Goal: Transaction & Acquisition: Purchase product/service

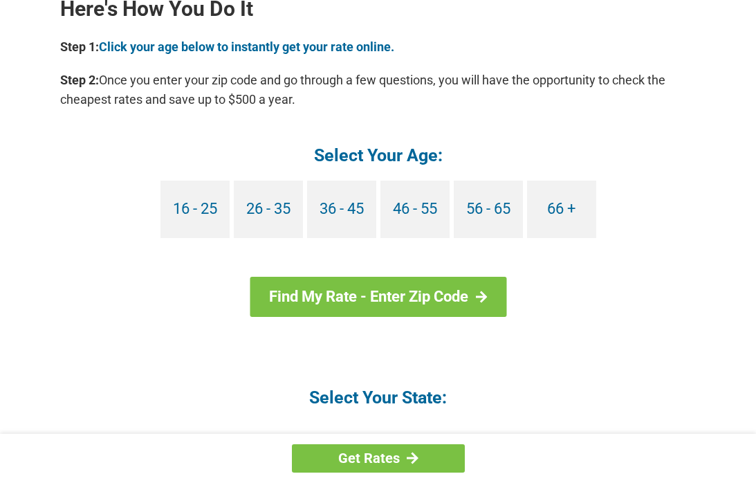
scroll to position [1288, 0]
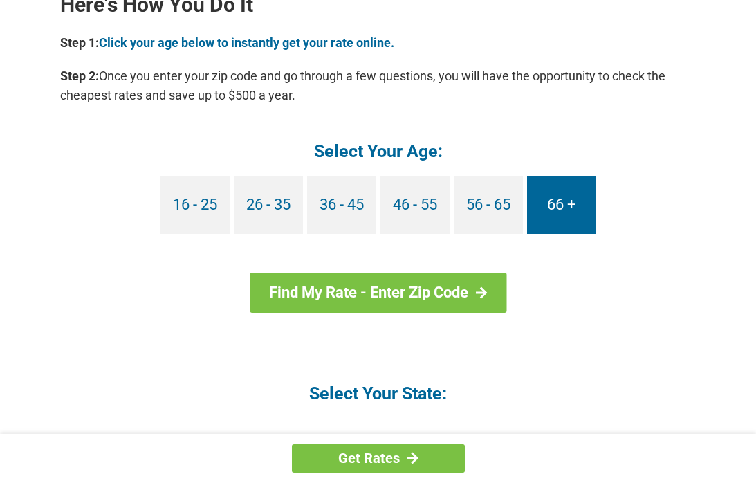
click at [567, 189] on link "66 +" at bounding box center [561, 204] width 69 height 57
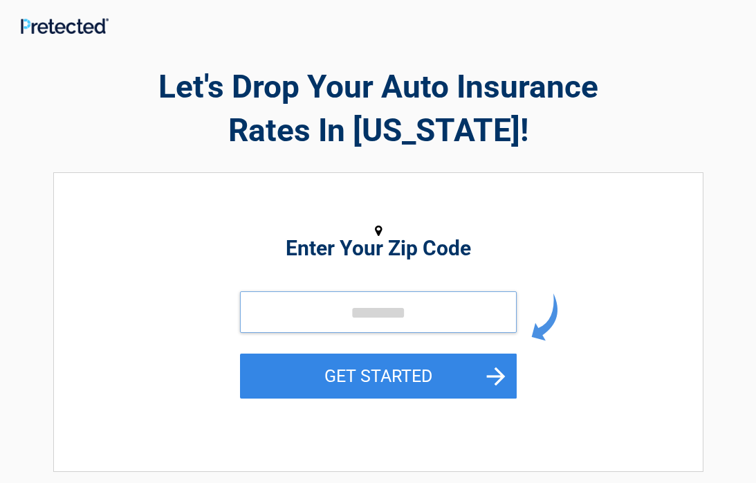
click at [345, 306] on input "tel" at bounding box center [378, 311] width 277 height 41
type input "*****"
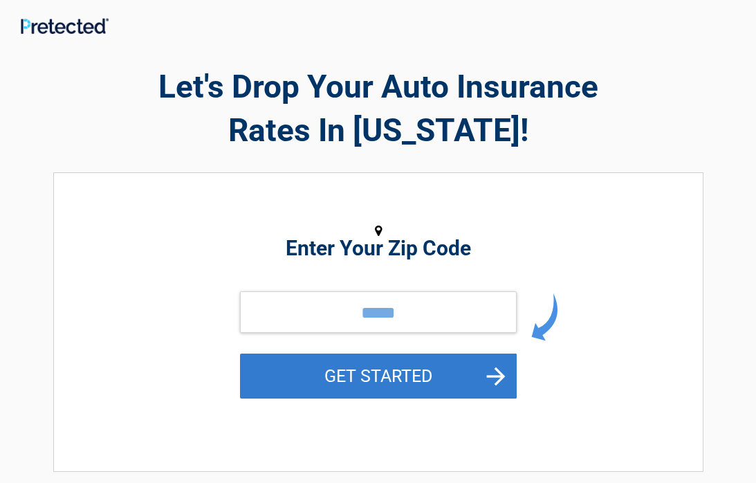
click at [396, 373] on button "GET STARTED" at bounding box center [378, 375] width 277 height 45
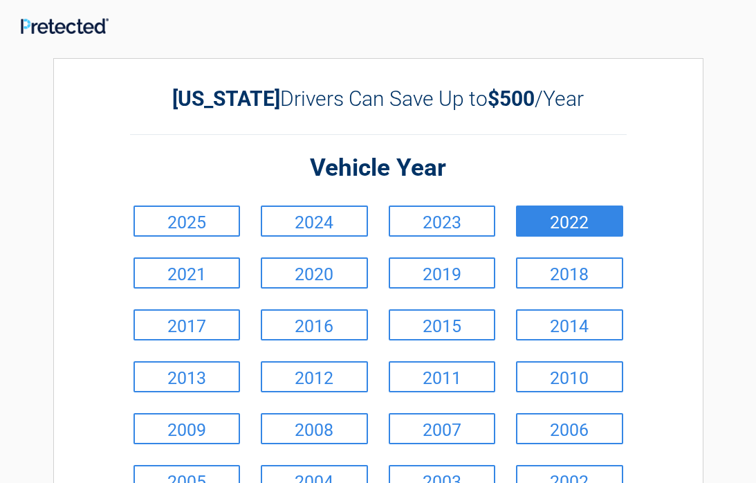
click at [573, 214] on link "2022" at bounding box center [569, 220] width 107 height 31
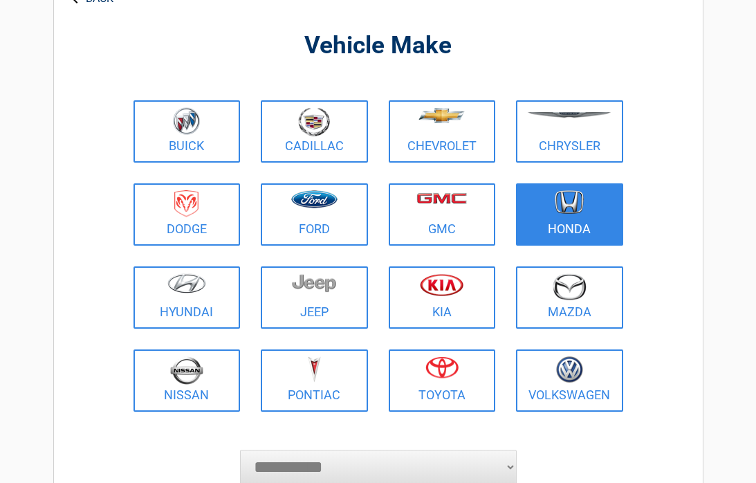
scroll to position [91, 0]
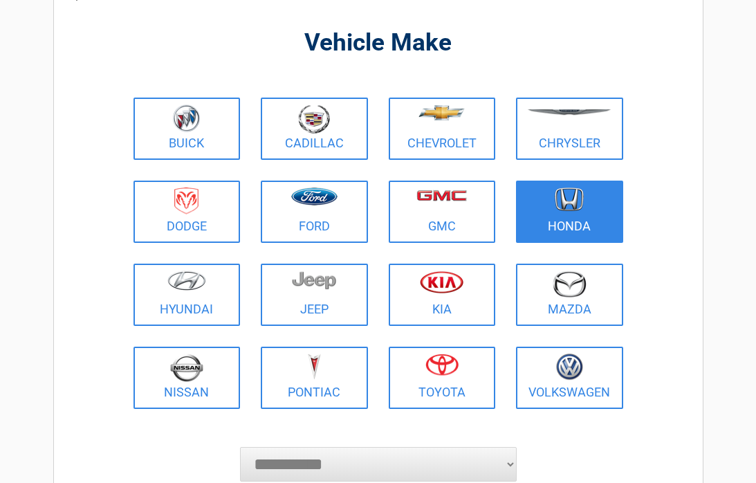
click at [575, 194] on img at bounding box center [569, 199] width 29 height 24
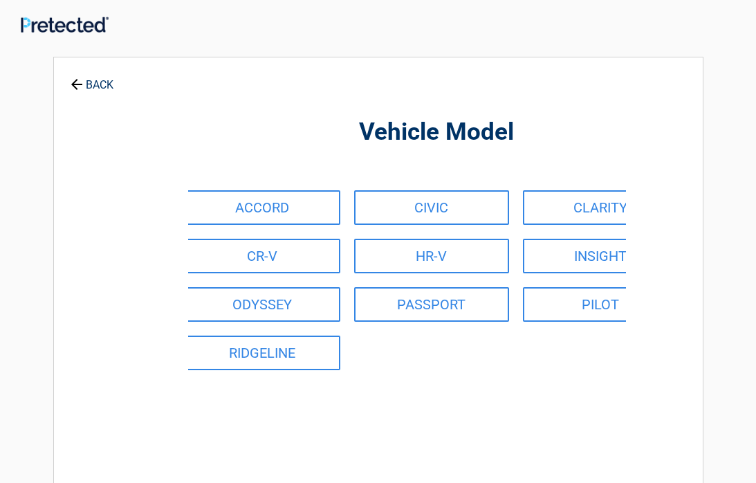
scroll to position [0, 0]
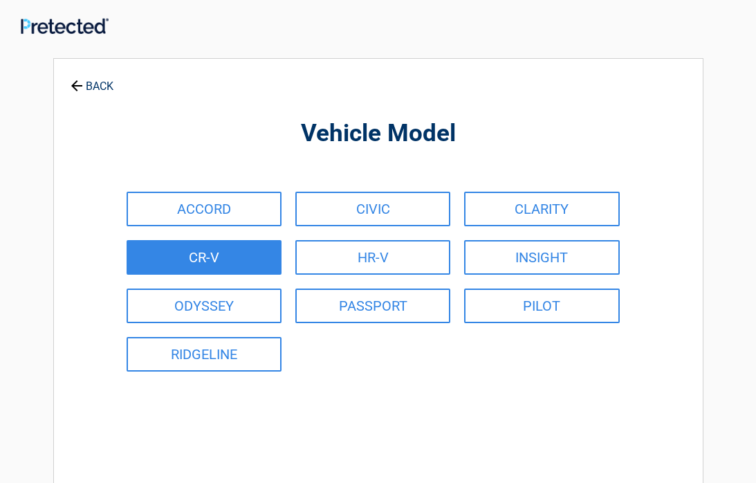
click at [211, 251] on link "CR-V" at bounding box center [204, 257] width 155 height 35
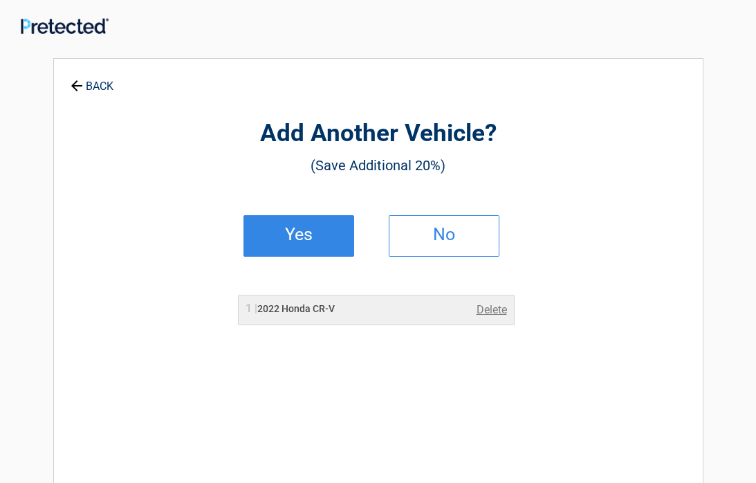
click at [323, 230] on h2 "Yes" at bounding box center [299, 235] width 82 height 10
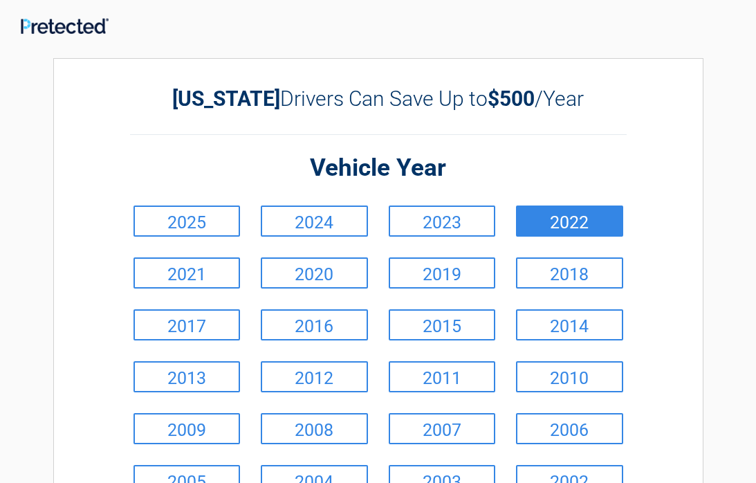
click at [595, 212] on link "2022" at bounding box center [569, 220] width 107 height 31
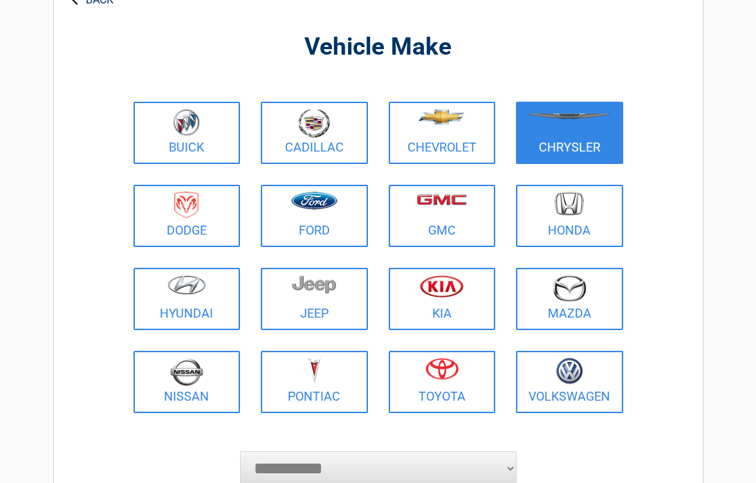
scroll to position [89, 0]
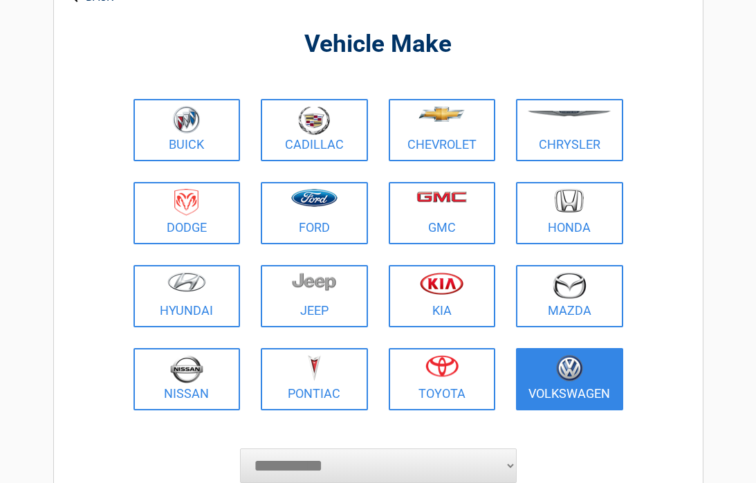
click at [573, 375] on img at bounding box center [569, 368] width 27 height 27
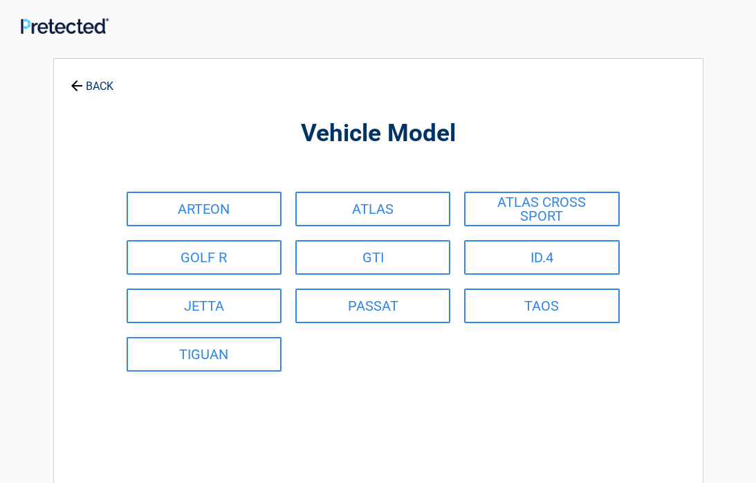
scroll to position [0, 0]
click at [98, 80] on link "BACK" at bounding box center [92, 80] width 48 height 24
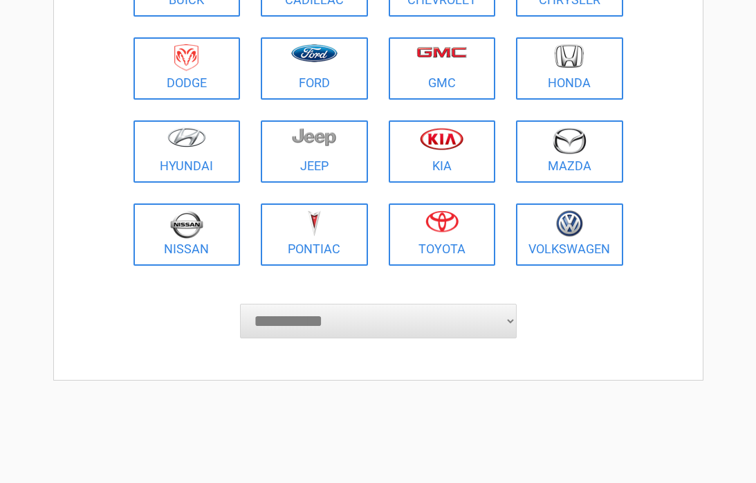
scroll to position [236, 0]
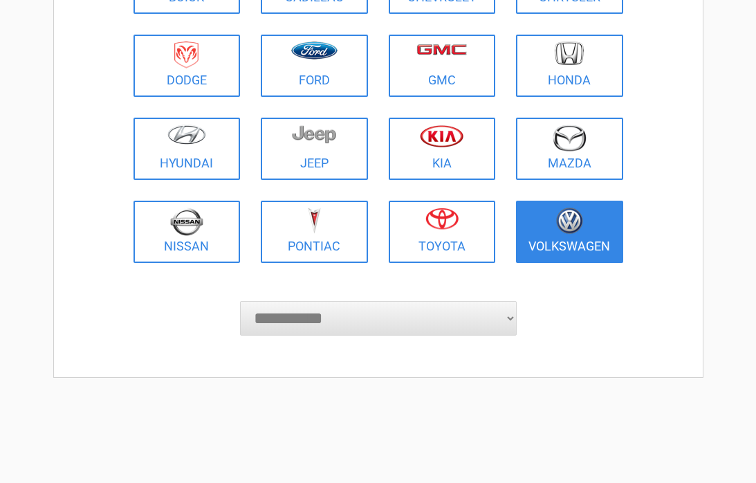
click at [580, 224] on img at bounding box center [569, 220] width 27 height 27
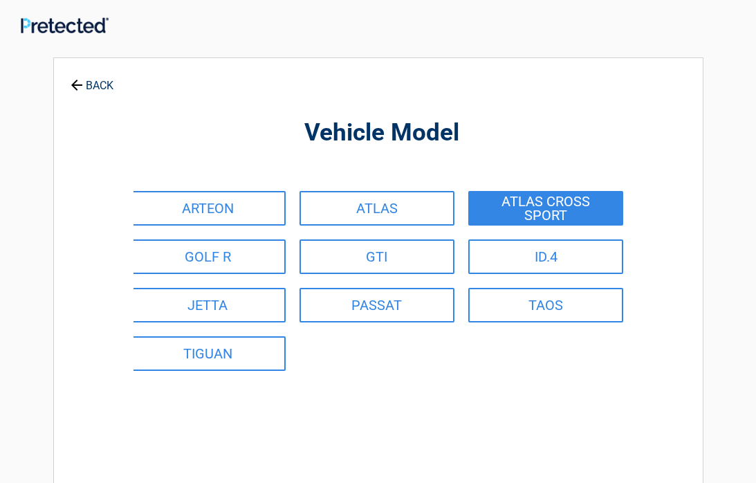
scroll to position [0, 0]
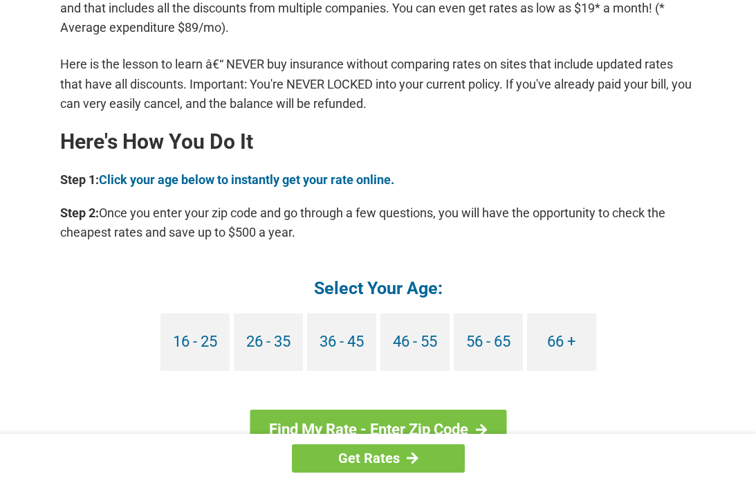
scroll to position [1153, 0]
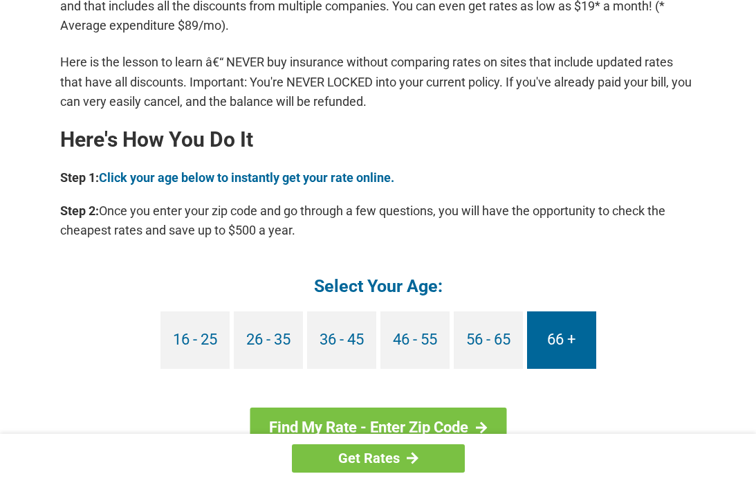
click at [559, 337] on link "66 +" at bounding box center [561, 339] width 69 height 57
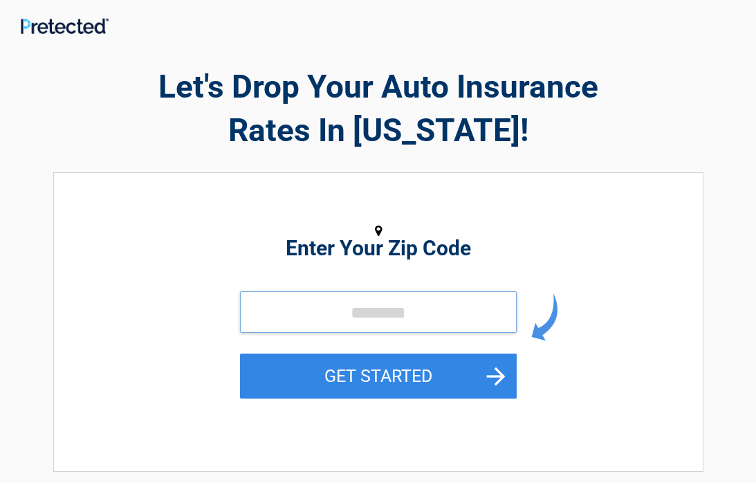
click at [328, 313] on input "tel" at bounding box center [378, 311] width 277 height 41
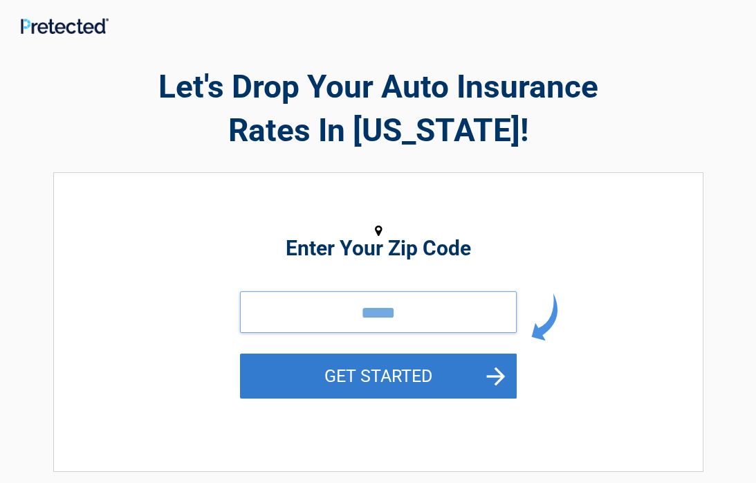
type input "*****"
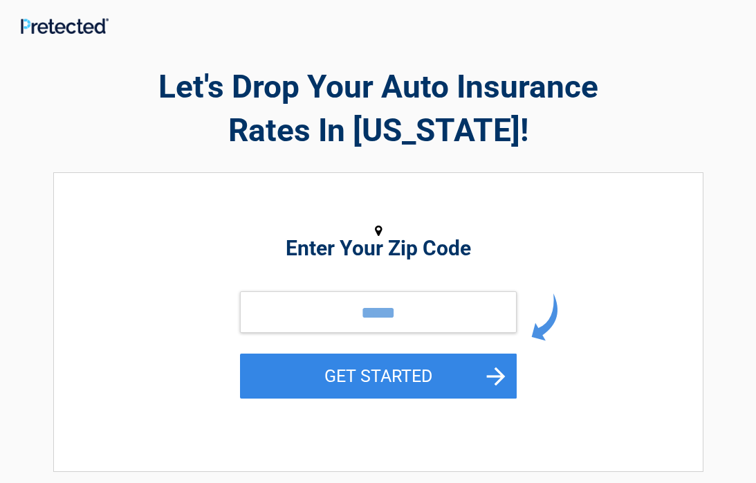
drag, startPoint x: 396, startPoint y: 378, endPoint x: 403, endPoint y: 378, distance: 7.6
click at [398, 378] on button "GET STARTED" at bounding box center [378, 375] width 277 height 45
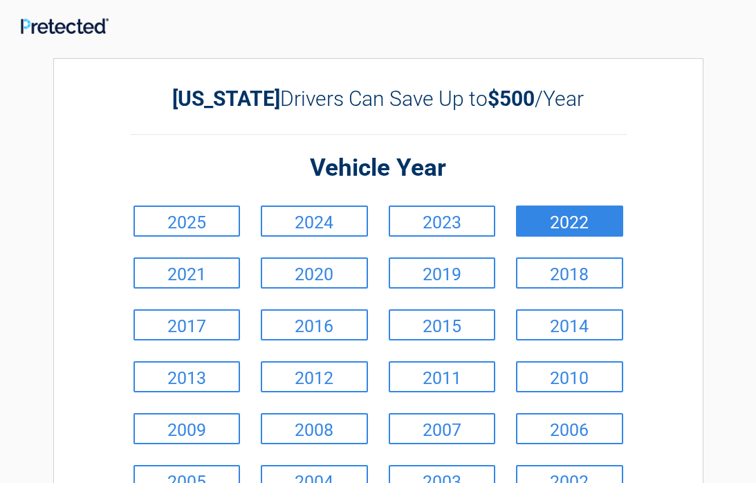
click at [576, 217] on link "2022" at bounding box center [569, 220] width 107 height 31
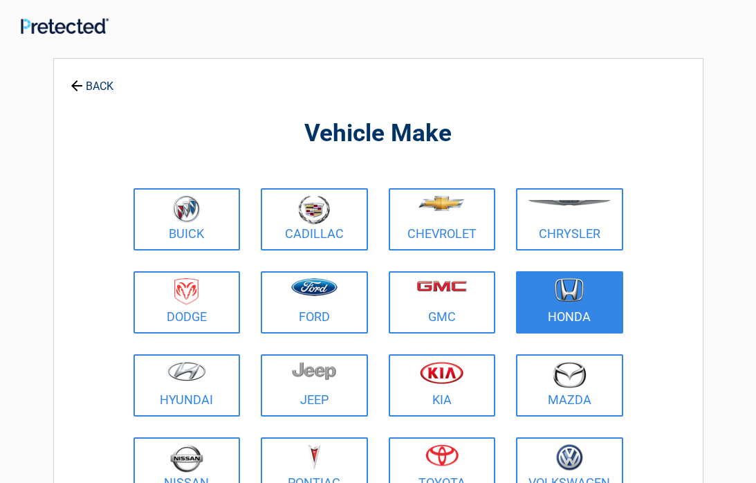
click at [573, 299] on img at bounding box center [569, 290] width 29 height 24
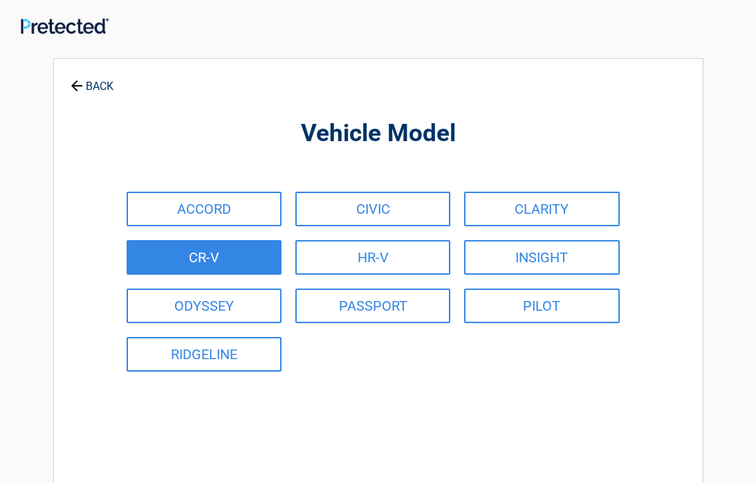
click at [213, 252] on link "CR-V" at bounding box center [204, 257] width 155 height 35
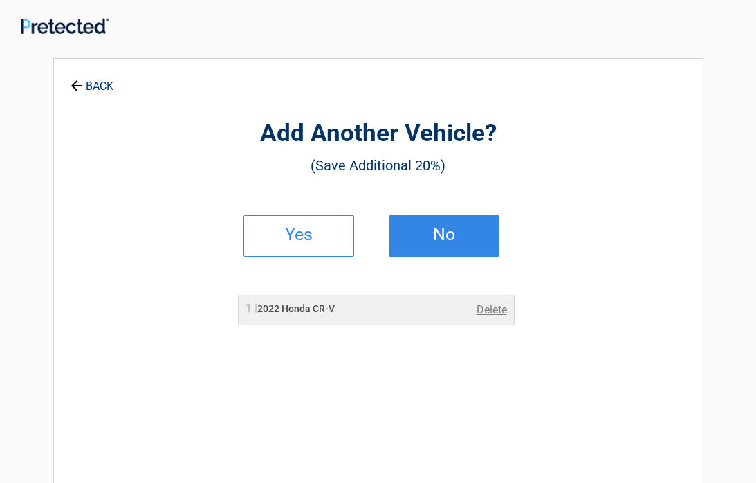
click at [448, 230] on h2 "No" at bounding box center [444, 235] width 82 height 10
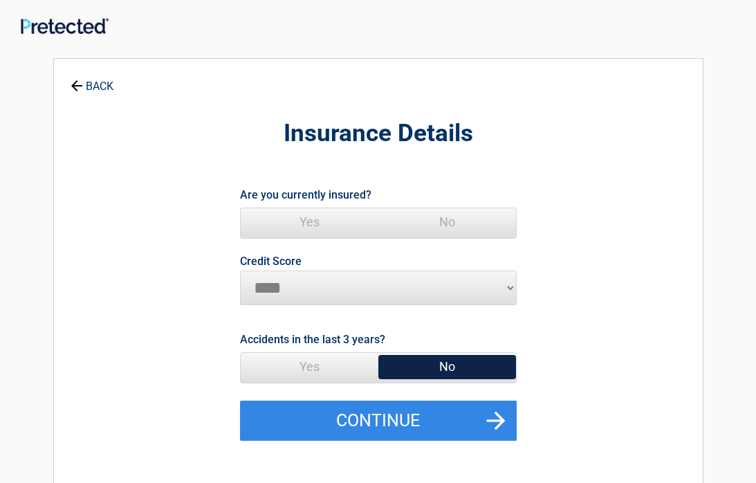
click at [308, 217] on span "Yes" at bounding box center [310, 222] width 138 height 28
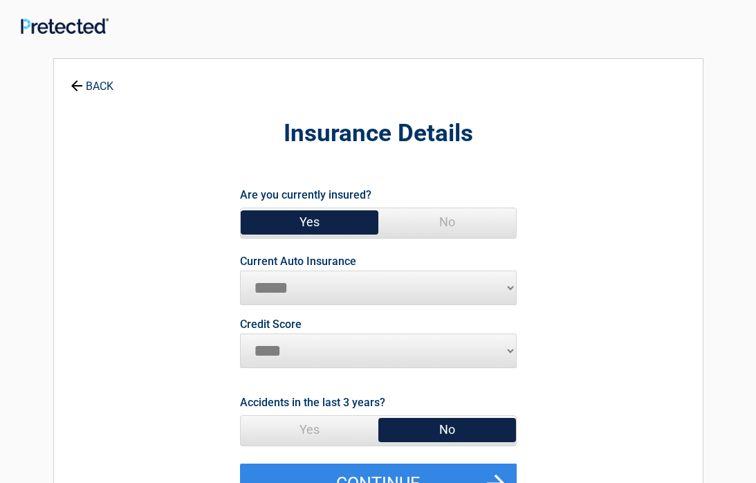
select select "********"
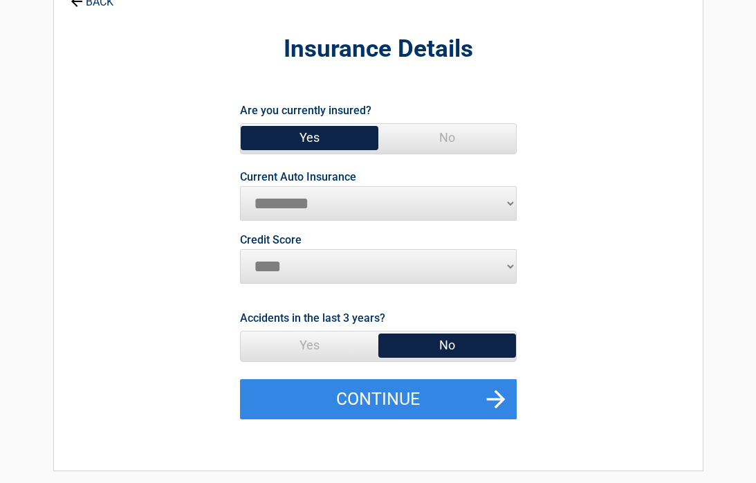
scroll to position [87, 0]
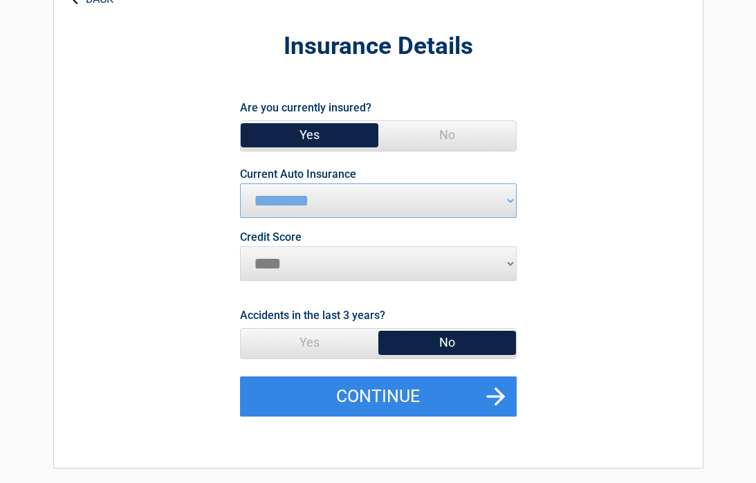
select select "*********"
click at [448, 342] on span "No" at bounding box center [447, 342] width 138 height 28
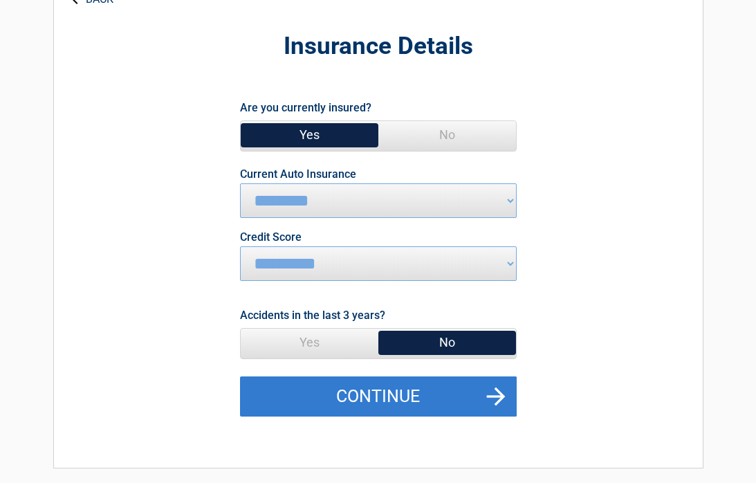
click at [399, 394] on button "Continue" at bounding box center [378, 396] width 277 height 40
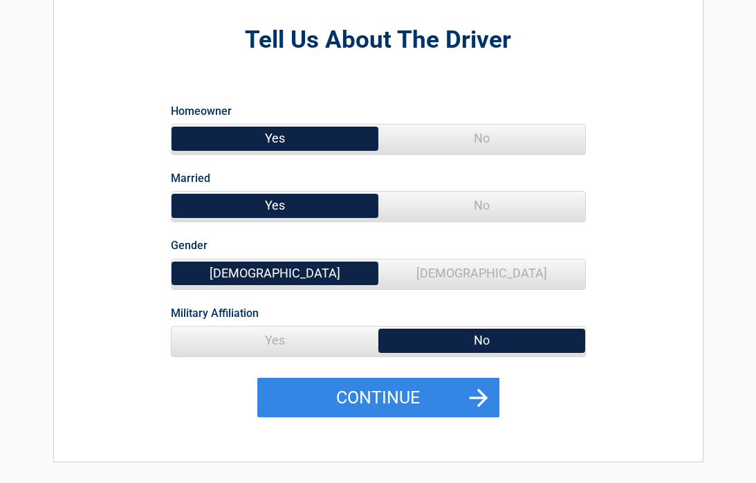
scroll to position [93, 0]
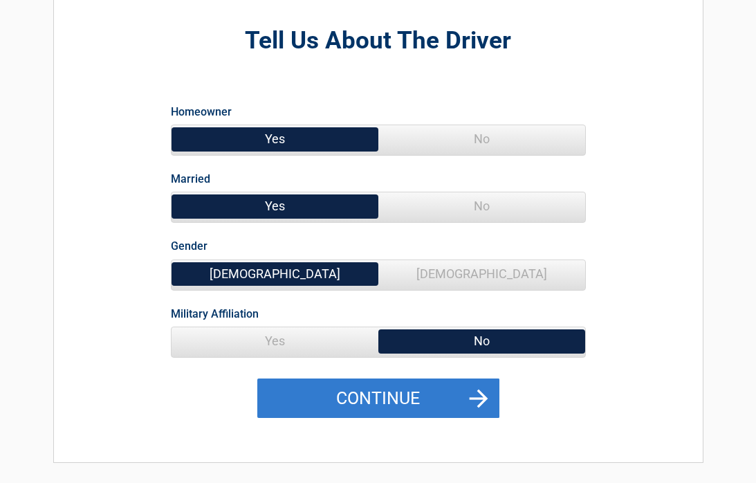
click at [367, 394] on button "Continue" at bounding box center [378, 398] width 242 height 40
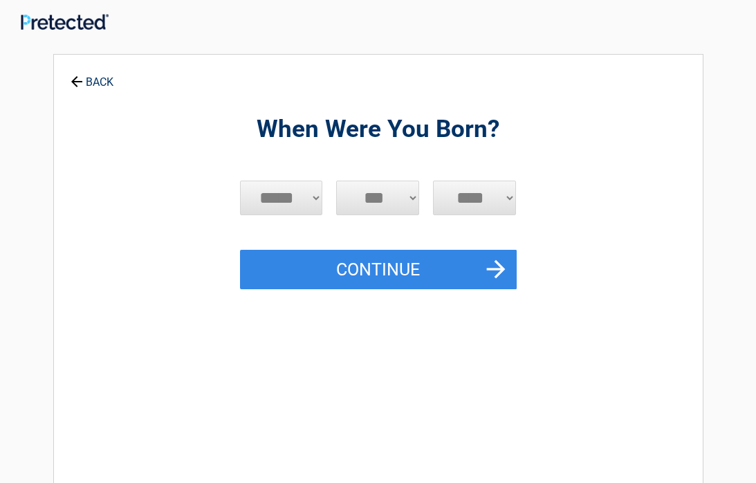
scroll to position [0, 0]
